Goal: Task Accomplishment & Management: Use online tool/utility

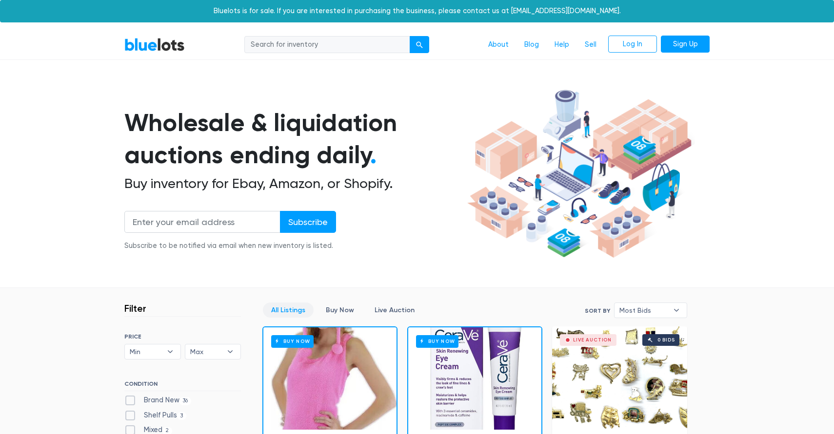
click at [590, 34] on nav "BlueLots About Blog Help Sell Log In Sign Up" at bounding box center [417, 45] width 834 height 30
click at [590, 45] on link "Sell" at bounding box center [590, 45] width 27 height 19
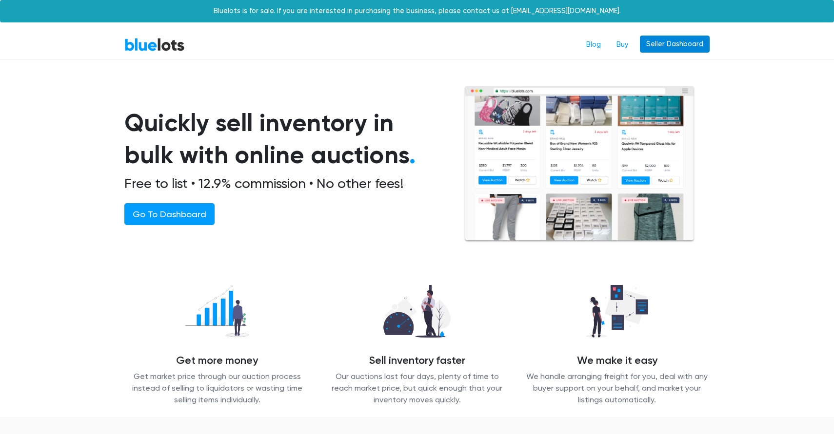
click at [665, 48] on link "Seller Dashboard" at bounding box center [675, 45] width 70 height 18
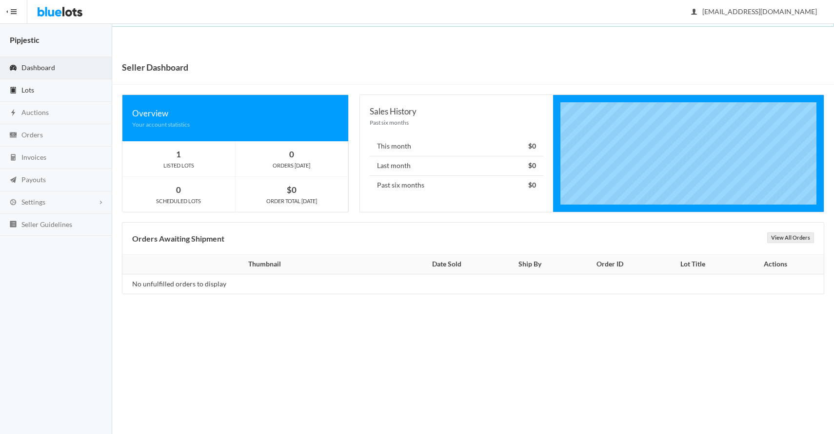
click at [37, 91] on link "Lots" at bounding box center [56, 90] width 112 height 22
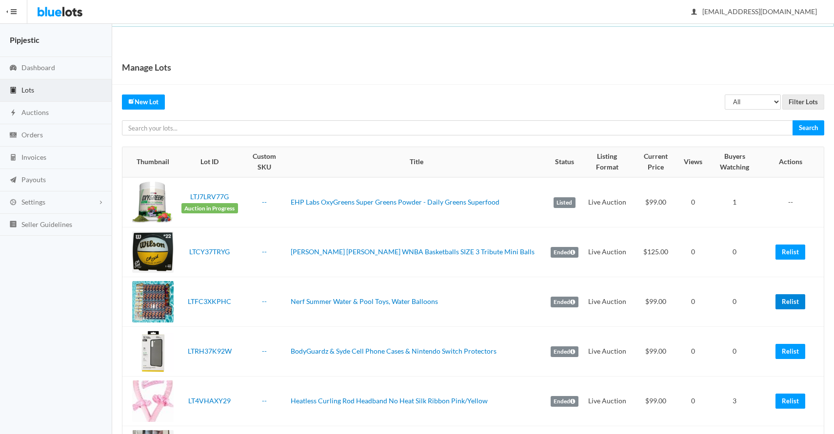
click at [790, 294] on link "Relist" at bounding box center [790, 301] width 30 height 15
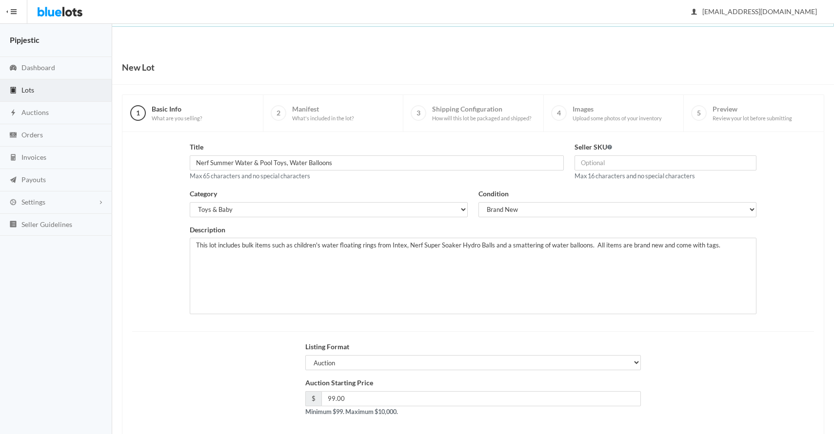
scroll to position [47, 0]
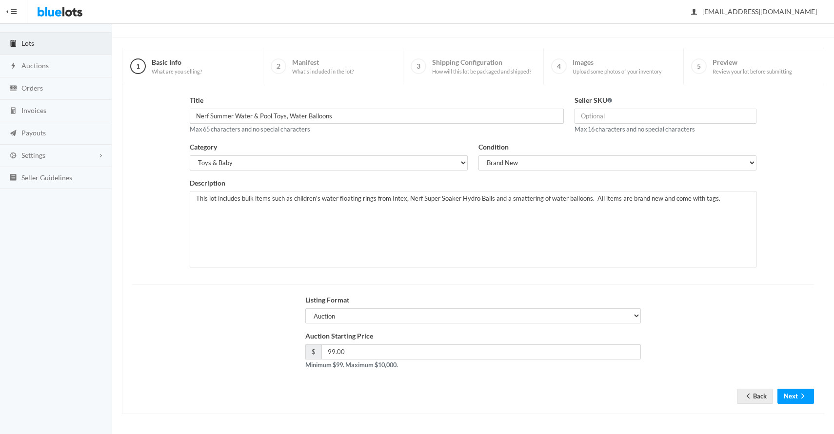
click at [798, 405] on div "Title Nerf Summer Water & Pool Toys, Water Balloons Max 65 characters and no sp…" at bounding box center [473, 249] width 702 height 329
click at [784, 390] on button "Next" at bounding box center [795, 396] width 37 height 15
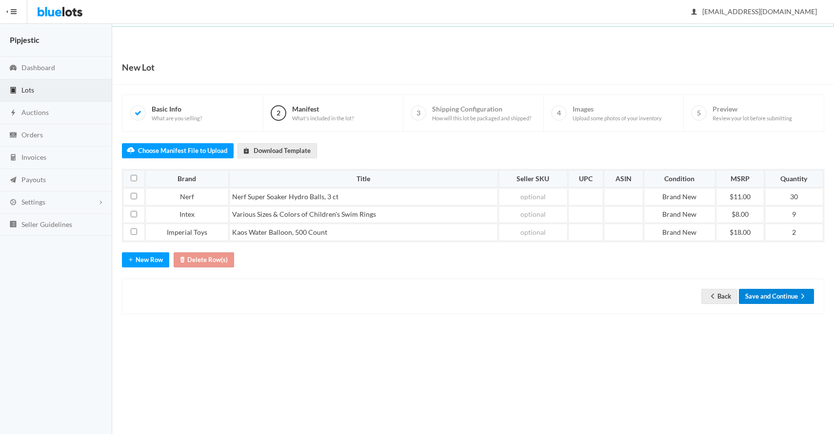
click at [777, 294] on button "Save and Continue" at bounding box center [776, 296] width 75 height 15
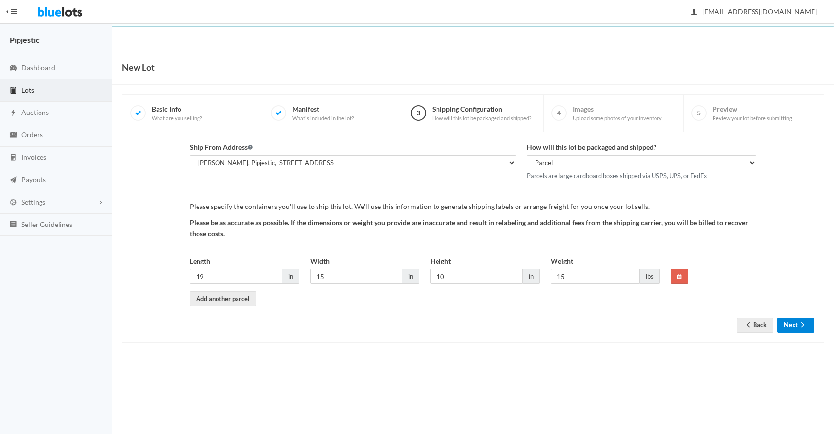
click at [789, 330] on button "Next" at bounding box center [795, 325] width 37 height 15
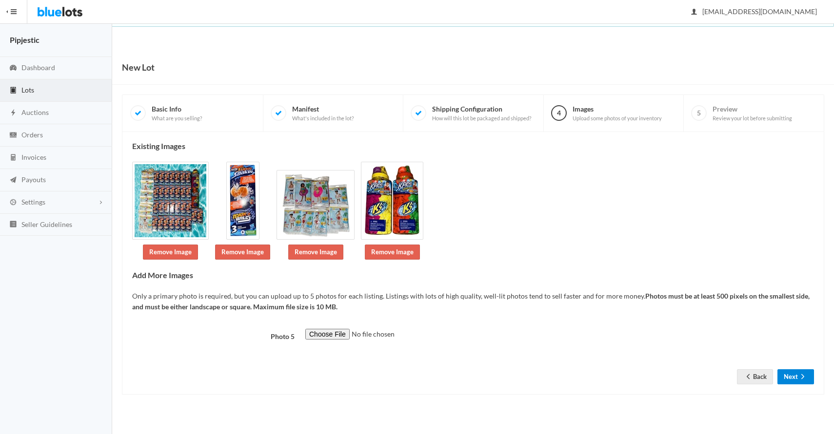
click at [789, 375] on button "Next" at bounding box center [795, 376] width 37 height 15
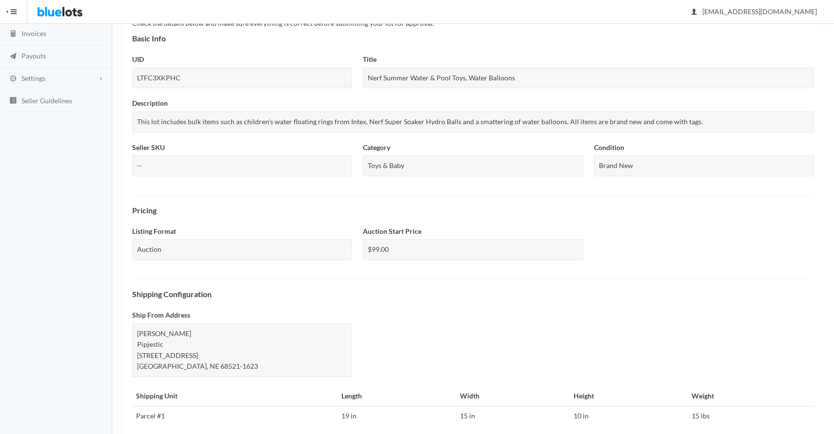
scroll to position [279, 0]
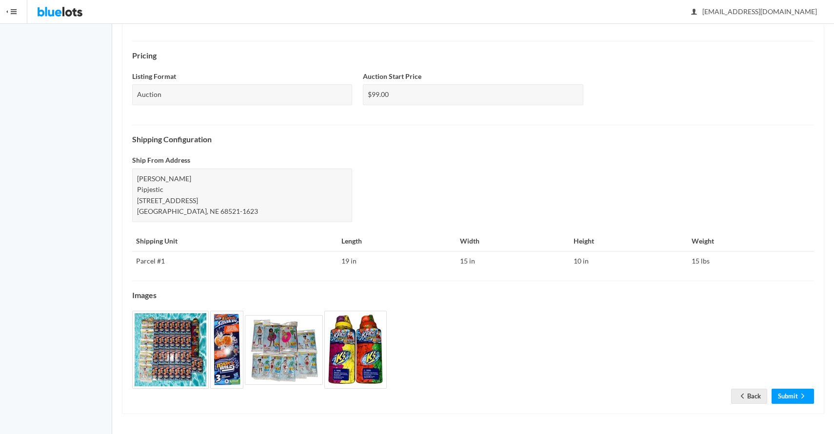
click at [788, 405] on div "Check the details below and make sure everything is correct before submitting y…" at bounding box center [473, 133] width 702 height 561
click at [788, 398] on link "Submit" at bounding box center [792, 396] width 42 height 15
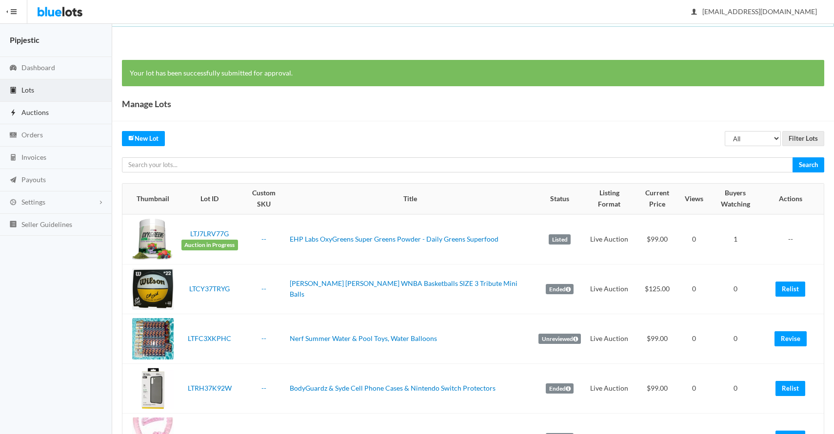
click at [33, 111] on span "Auctions" at bounding box center [34, 112] width 27 height 8
